Goal: Task Accomplishment & Management: Manage account settings

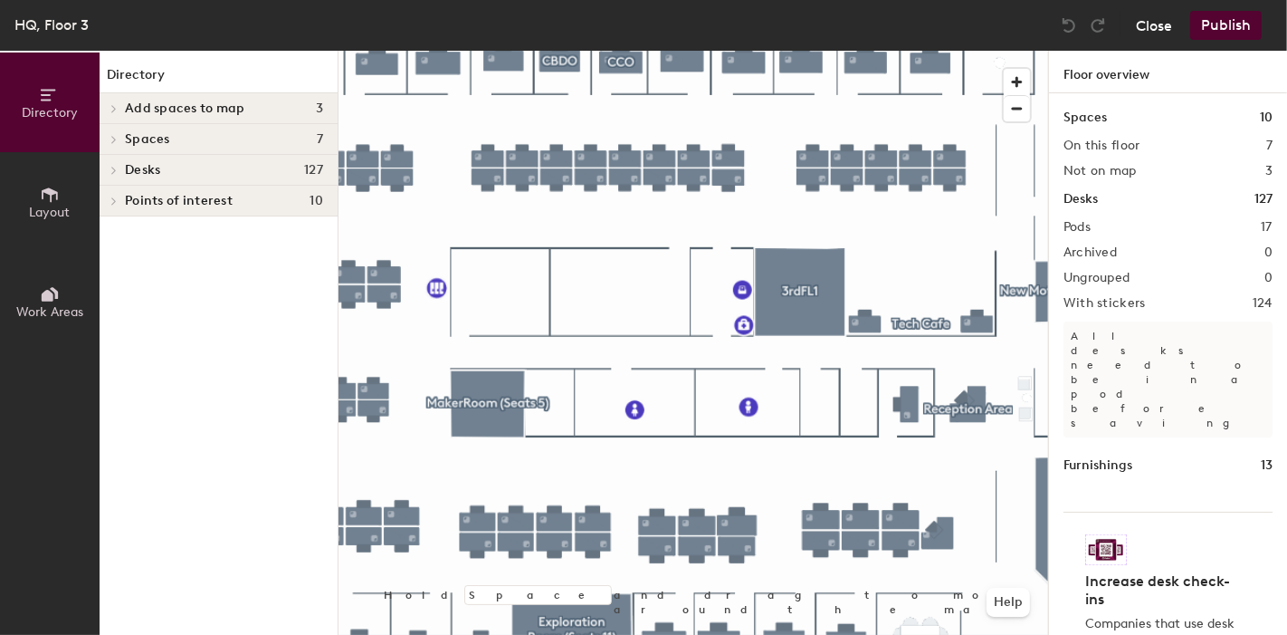
click at [1142, 33] on button "Close" at bounding box center [1154, 25] width 36 height 29
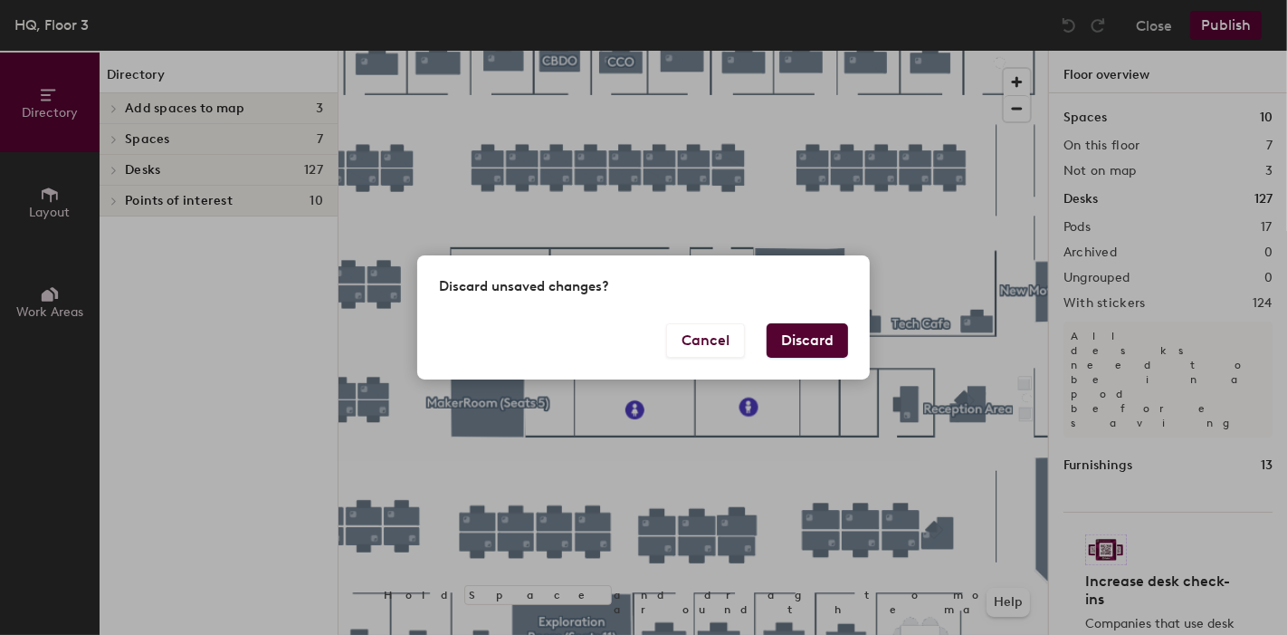
click at [790, 345] on button "Discard" at bounding box center [807, 340] width 81 height 34
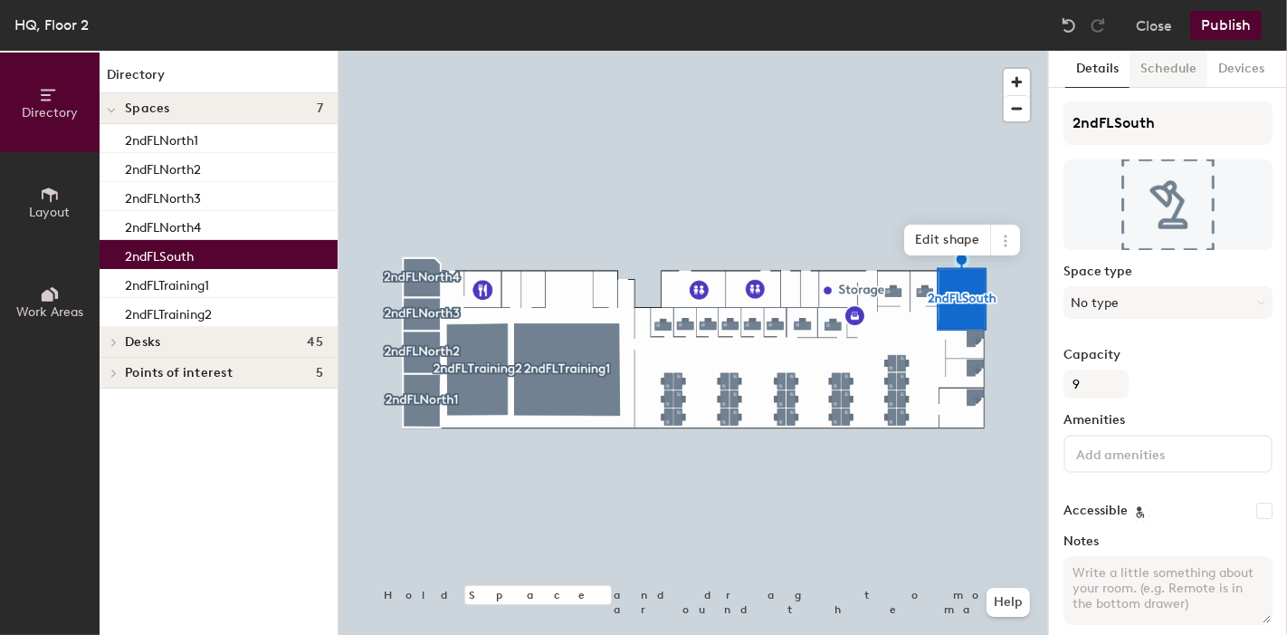
click at [1175, 73] on button "Schedule" at bounding box center [1169, 69] width 78 height 37
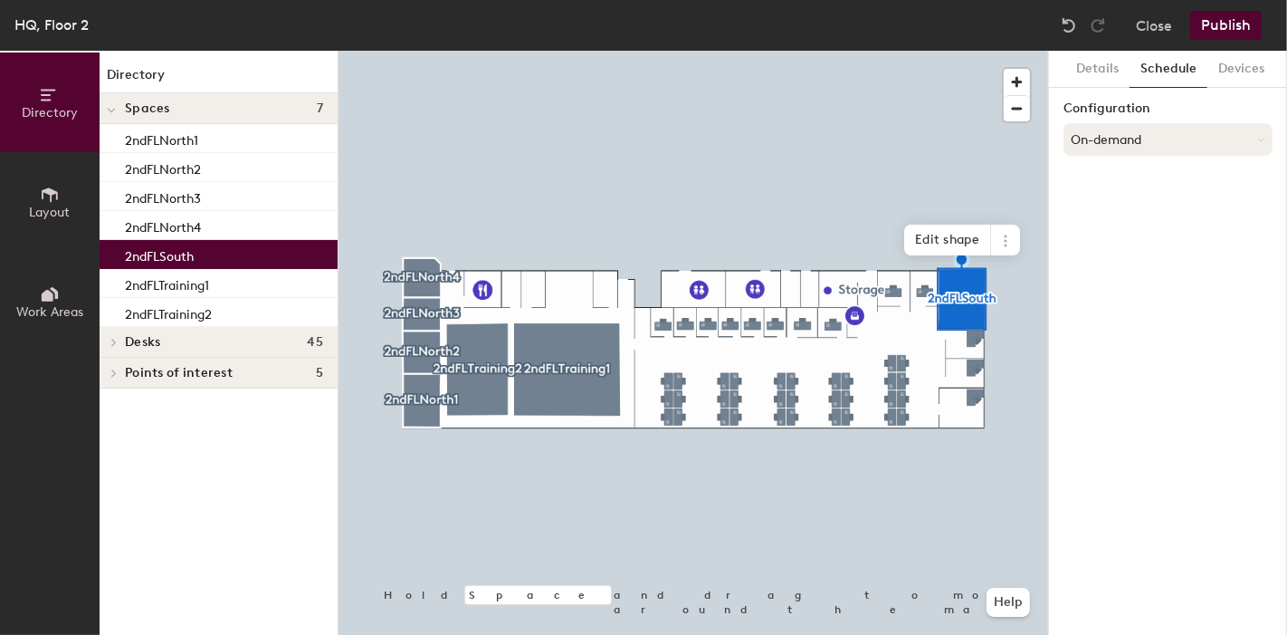
click at [1120, 148] on button "On-demand" at bounding box center [1168, 139] width 209 height 33
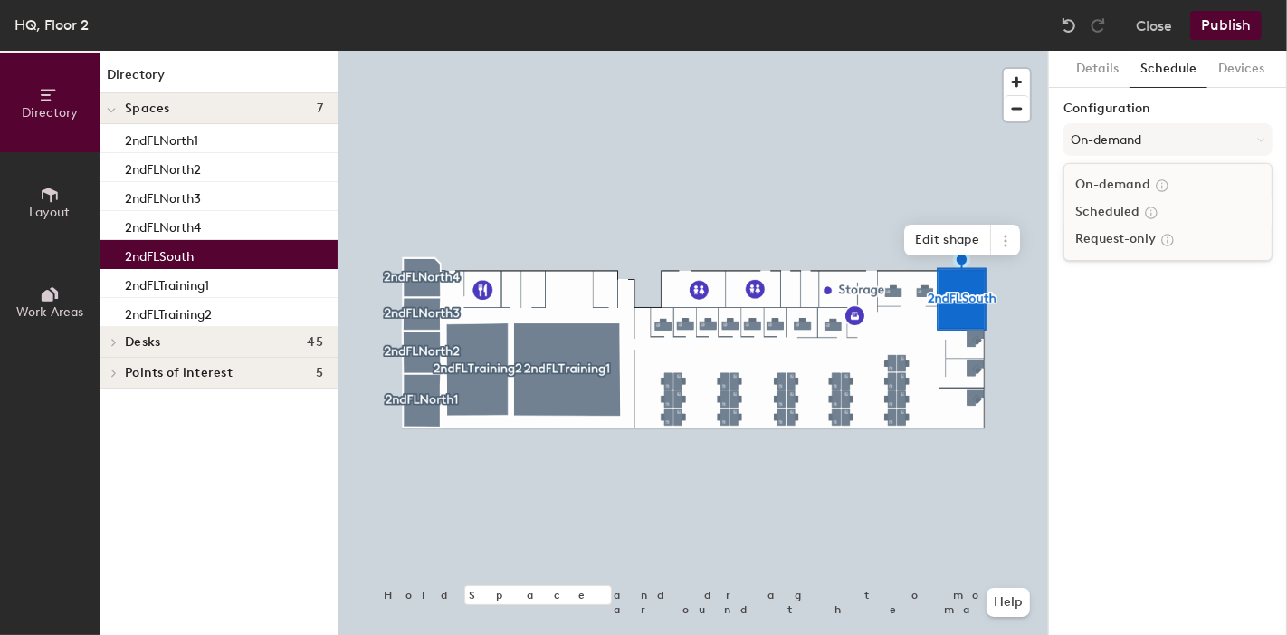
click at [1120, 216] on div "Scheduled" at bounding box center [1167, 211] width 207 height 27
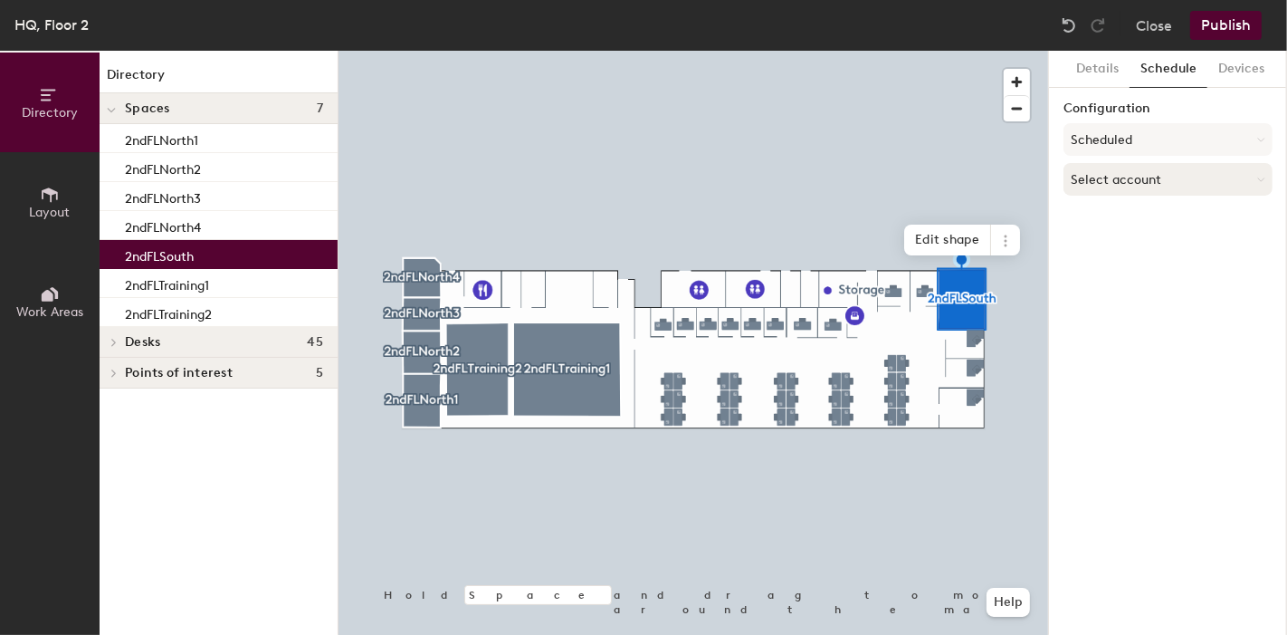
click at [1112, 190] on button "Select account" at bounding box center [1168, 179] width 209 height 33
click at [1113, 249] on div "Microsoft 365" at bounding box center [1167, 251] width 207 height 27
click at [1238, 26] on button "Publish" at bounding box center [1226, 25] width 72 height 29
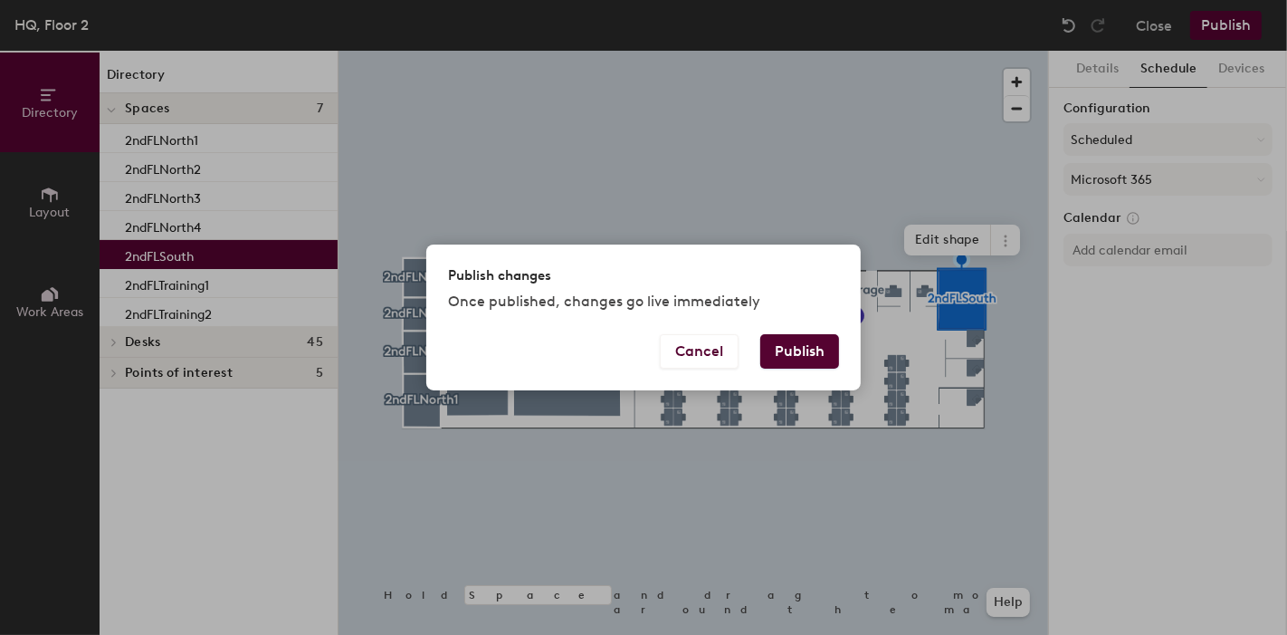
click at [809, 355] on button "Publish" at bounding box center [799, 351] width 79 height 34
